Goal: Task Accomplishment & Management: Use online tool/utility

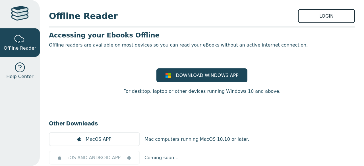
click at [318, 15] on link "LOGIN" at bounding box center [326, 16] width 57 height 14
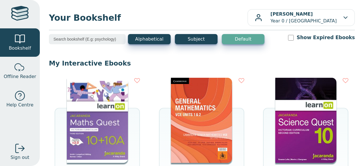
click at [64, 105] on div "INTERACTIVE EBOOK JACARANDA MATHS QUEST 10+10A VICTORIAN CURRICULUM LEARNON EBO…" at bounding box center [97, 148] width 85 height 140
click at [76, 112] on img at bounding box center [97, 120] width 61 height 85
